Goal: Information Seeking & Learning: Learn about a topic

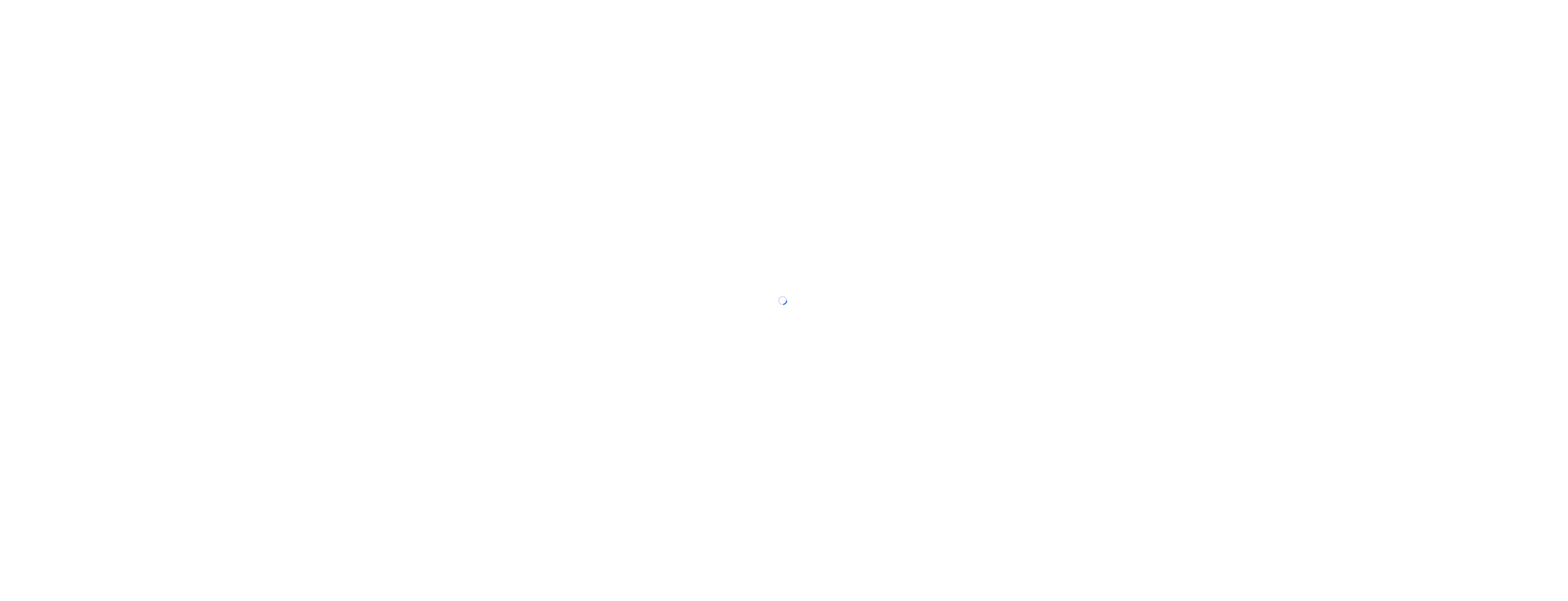
click at [118, 109] on div at bounding box center [784, 300] width 1568 height 601
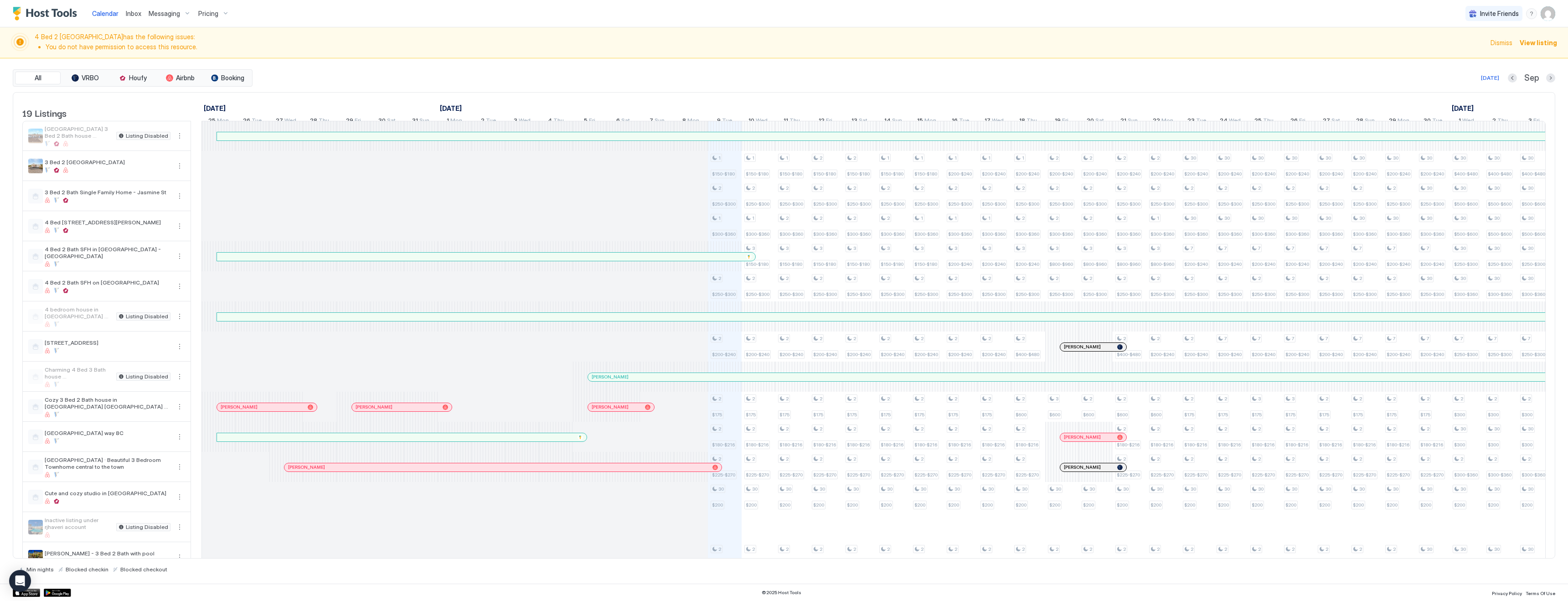
scroll to position [0, 174]
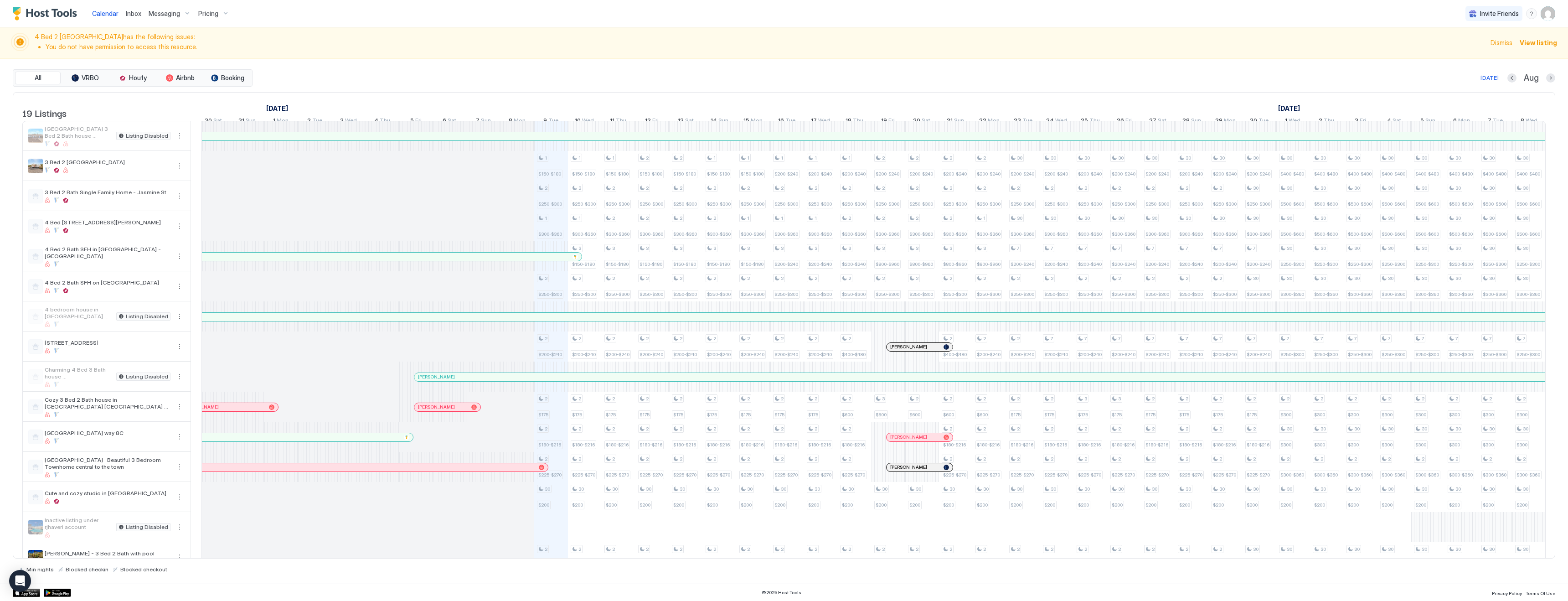
click at [206, 13] on span "Pricing" at bounding box center [209, 13] width 20 height 8
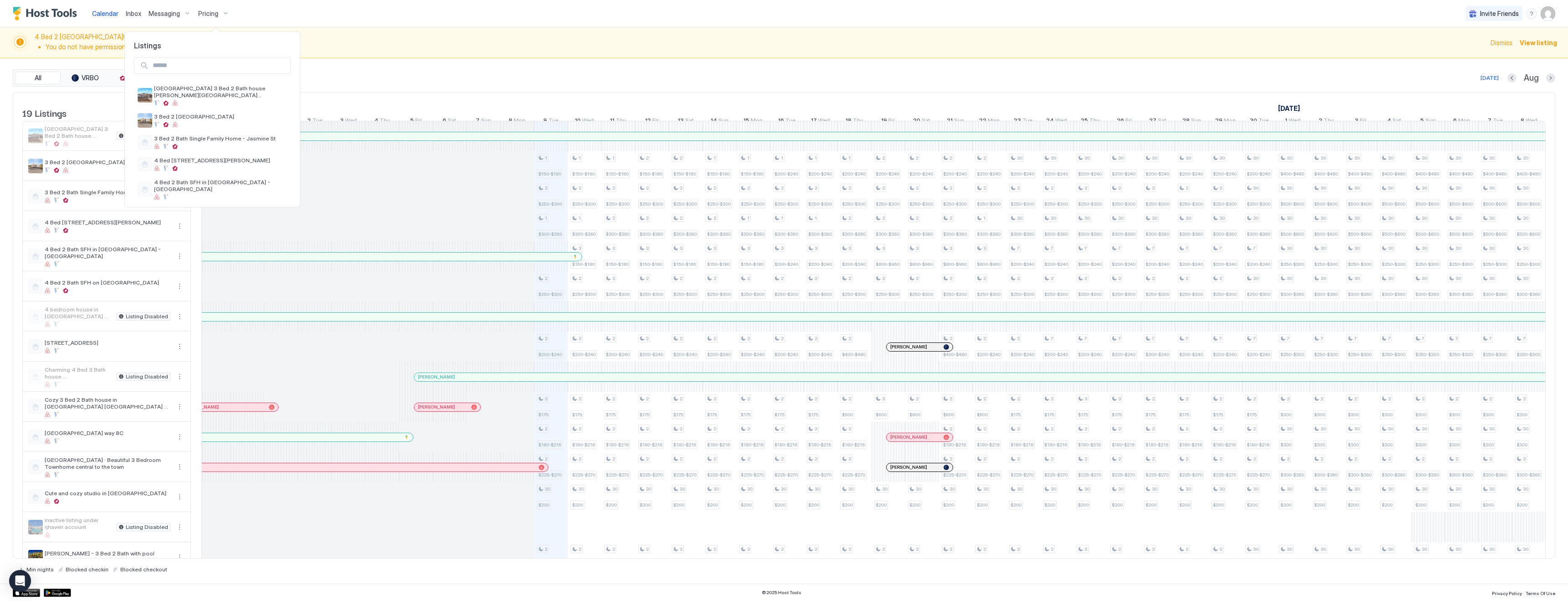
click at [504, 61] on div at bounding box center [784, 300] width 1568 height 601
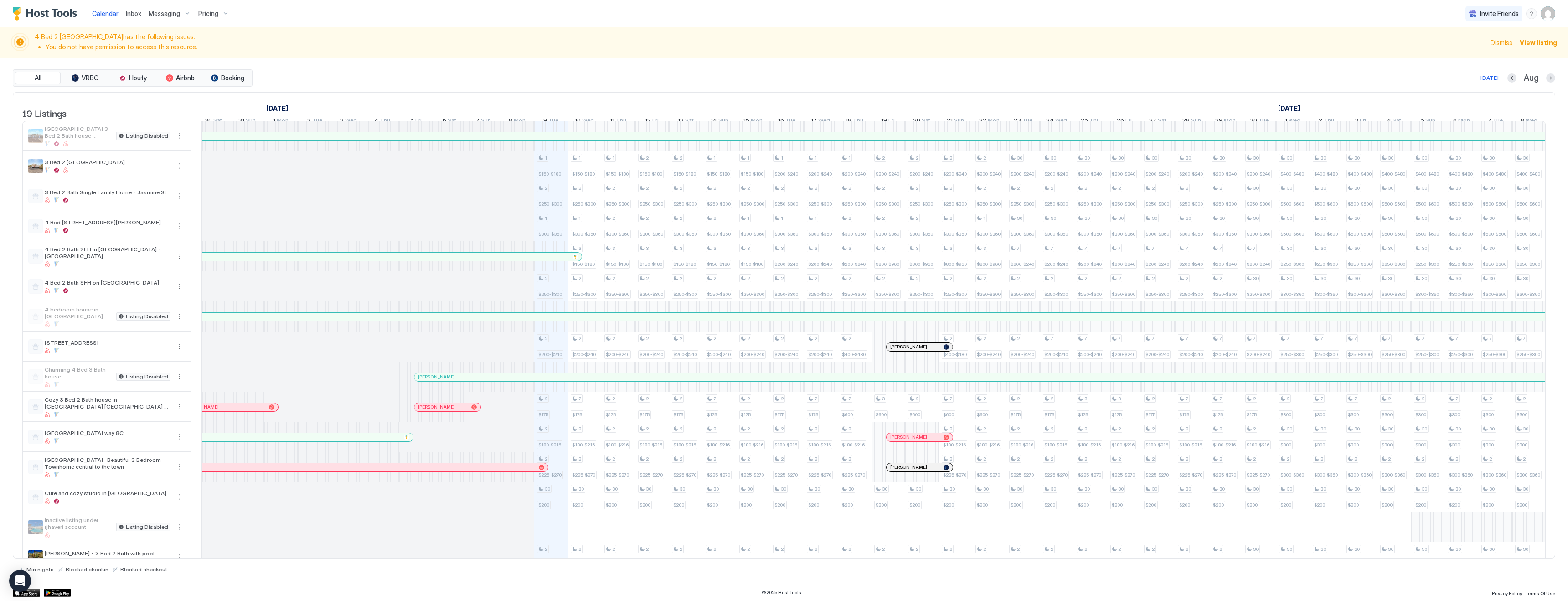
scroll to position [142, 0]
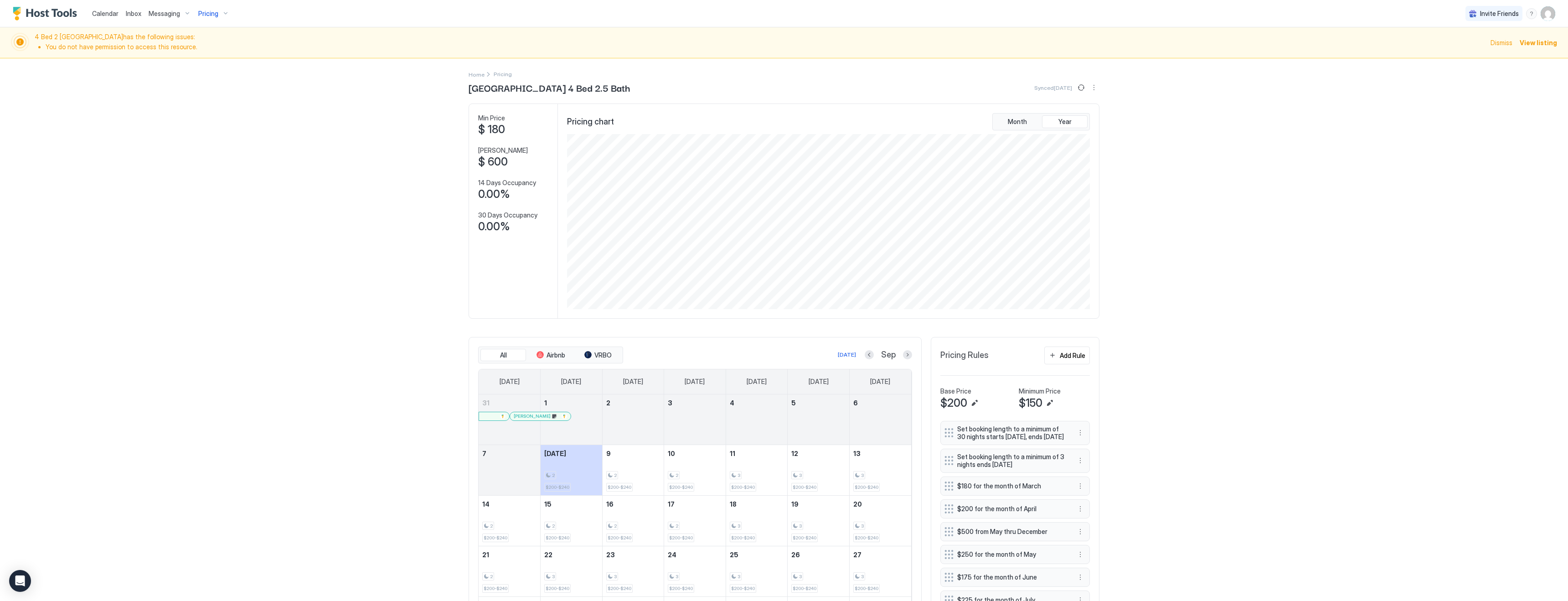
scroll to position [175, 524]
click at [211, 12] on span "Pricing" at bounding box center [209, 13] width 20 height 8
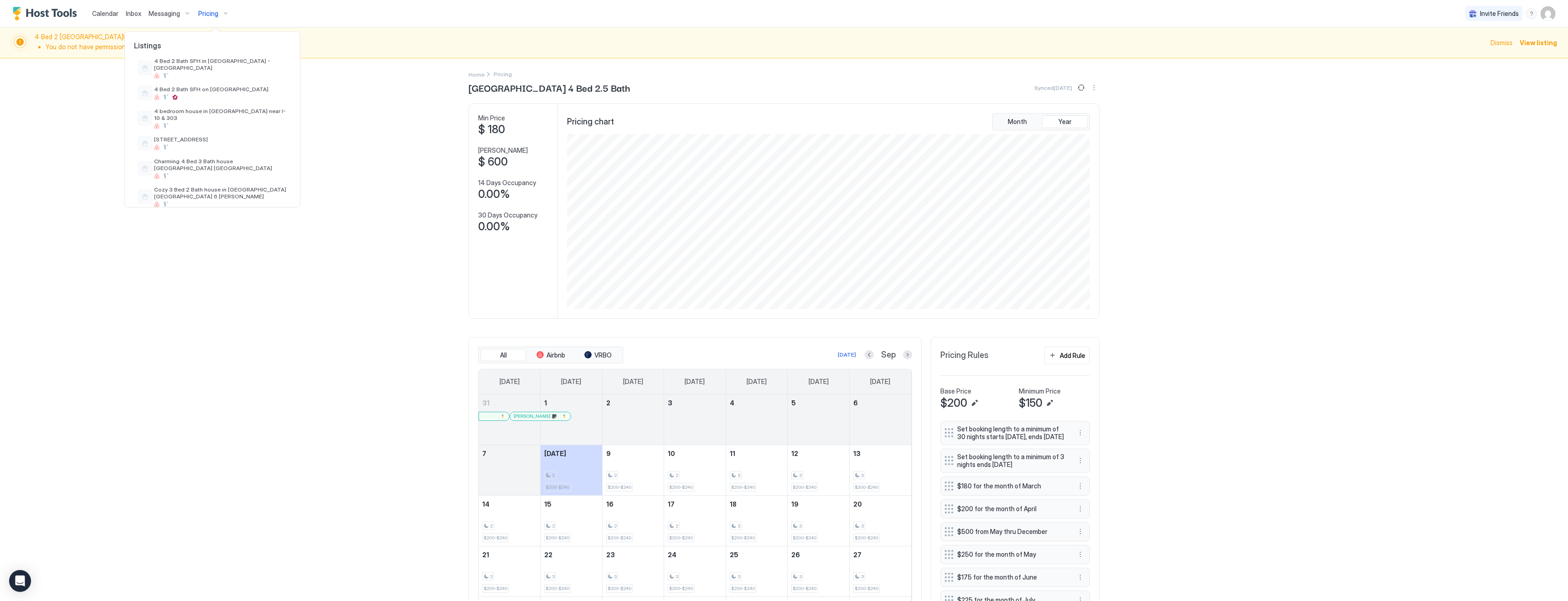
scroll to position [131, 0]
click at [194, 126] on span "[STREET_ADDRESS]" at bounding box center [220, 129] width 133 height 7
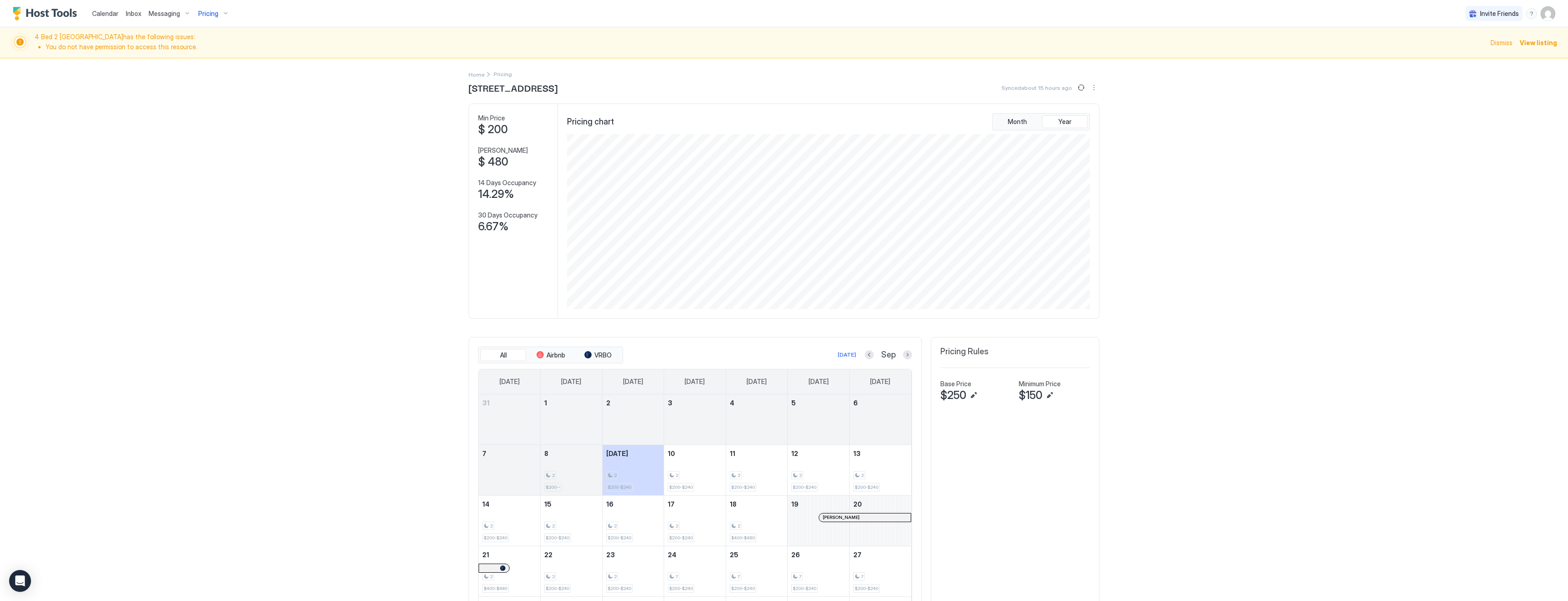
click at [206, 12] on span "Pricing" at bounding box center [209, 13] width 20 height 8
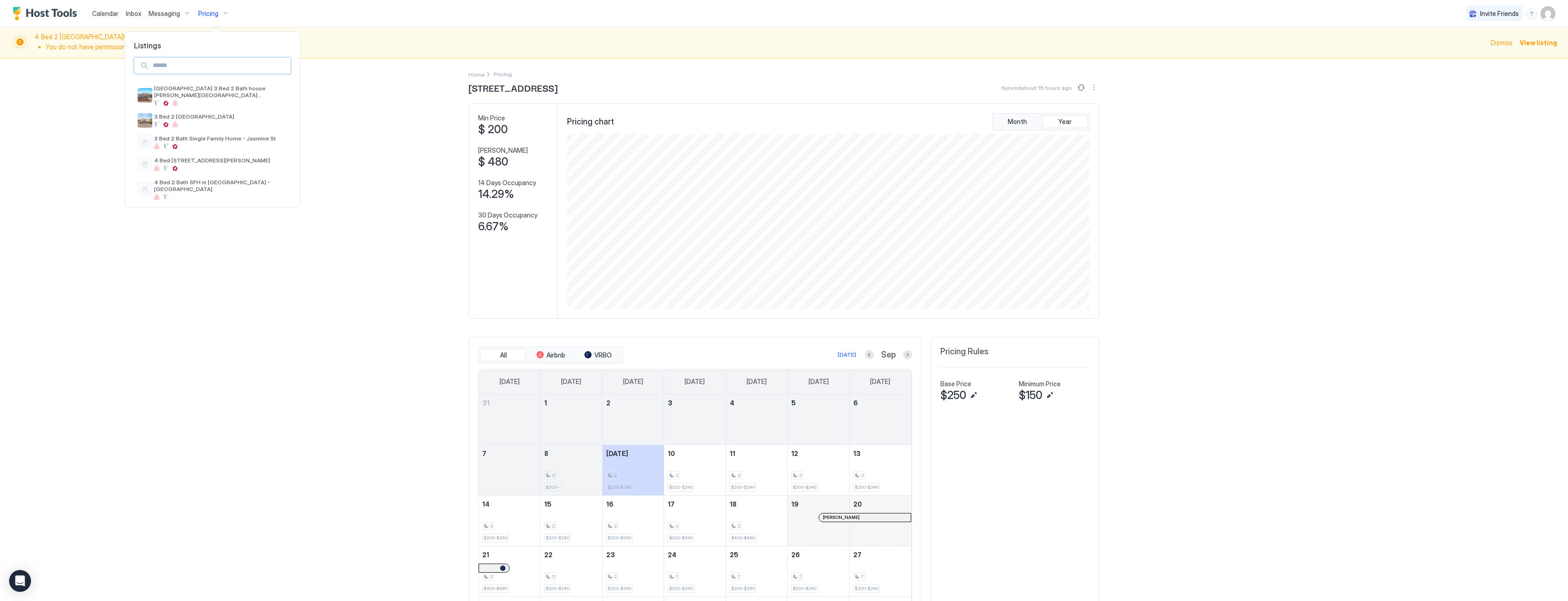
click at [199, 66] on input "Input Field" at bounding box center [220, 65] width 141 height 15
type input "*****"
click at [201, 92] on div "4 Bed 2 Bath SFH in [GEOGRAPHIC_DATA] - [GEOGRAPHIC_DATA]" at bounding box center [220, 95] width 133 height 21
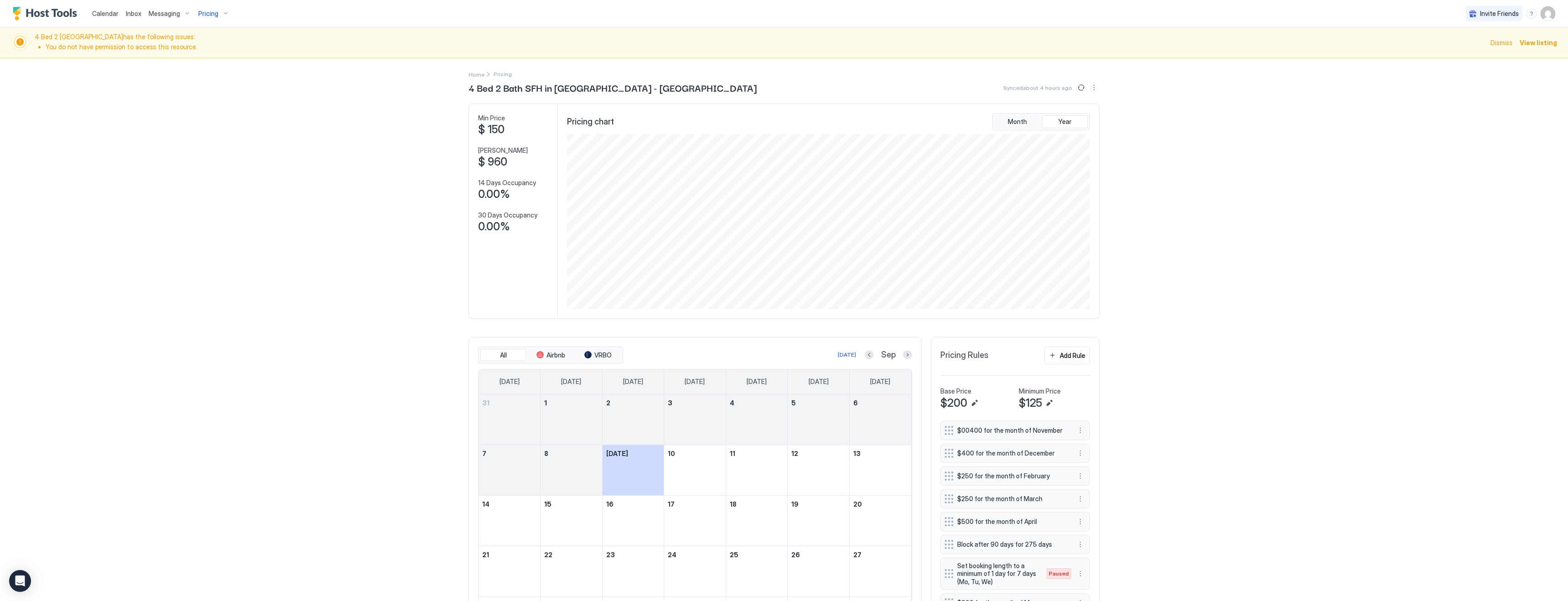
click at [1504, 45] on span "Dismiss" at bounding box center [1502, 42] width 22 height 9
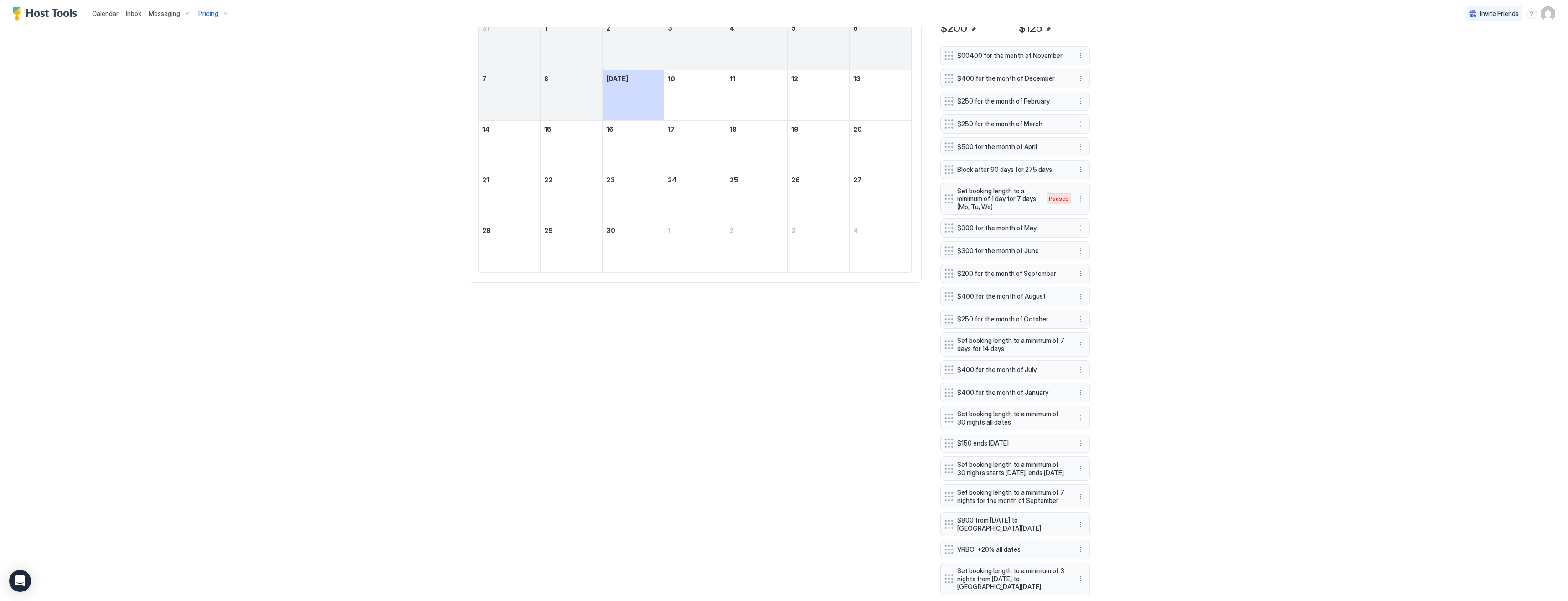
scroll to position [349, 0]
